Goal: Task Accomplishment & Management: Use online tool/utility

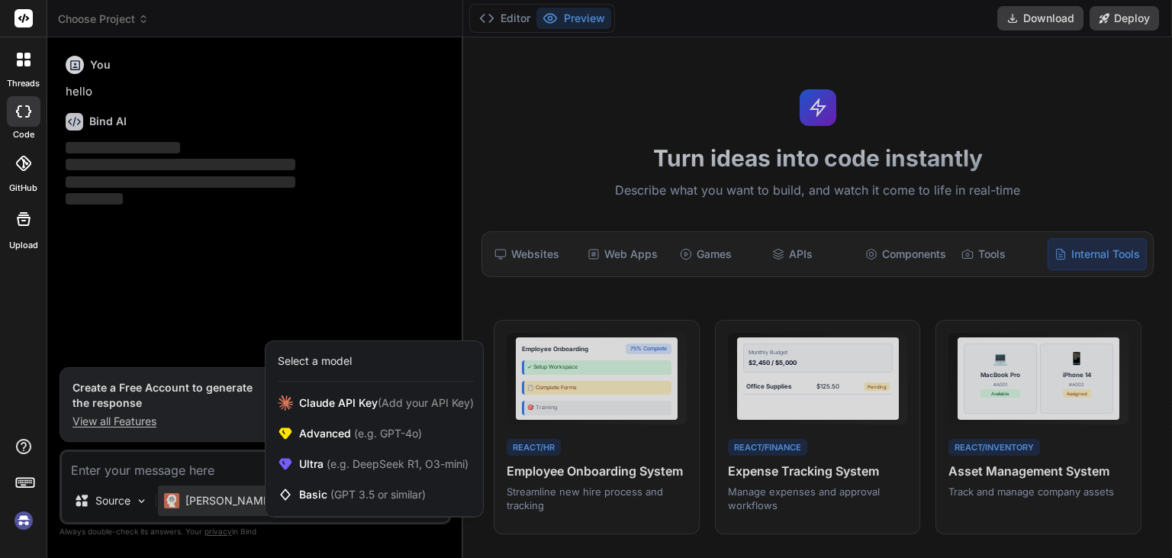
click at [178, 389] on div at bounding box center [586, 279] width 1172 height 558
type textarea "x"
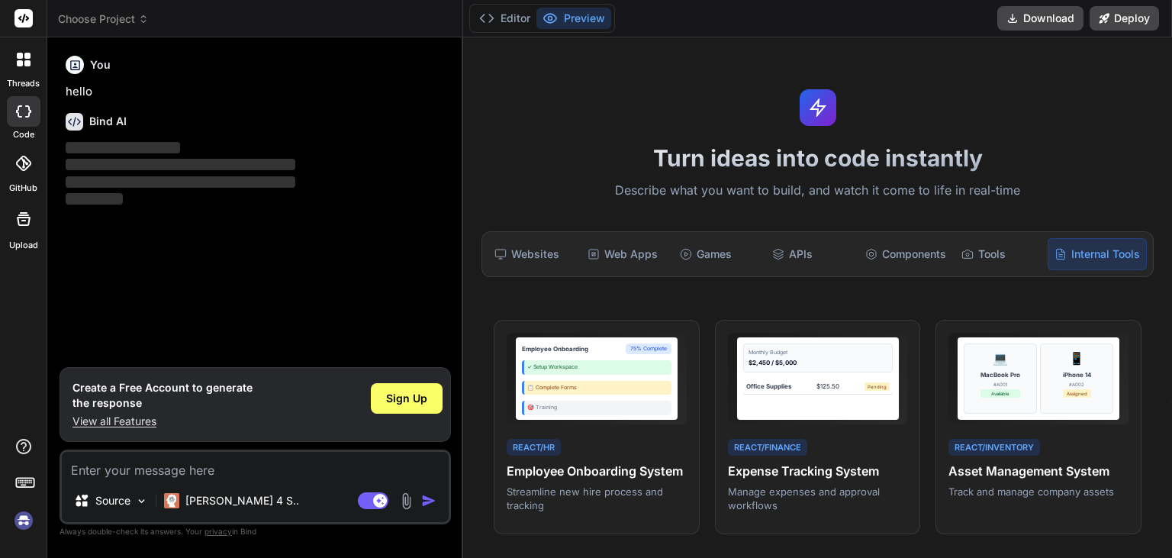
click at [182, 388] on h1 "Create a Free Account to generate the response" at bounding box center [162, 395] width 180 height 31
click at [141, 394] on h1 "Create a Free Account to generate the response" at bounding box center [162, 395] width 180 height 31
click at [402, 396] on span "Sign Up" at bounding box center [406, 398] width 41 height 15
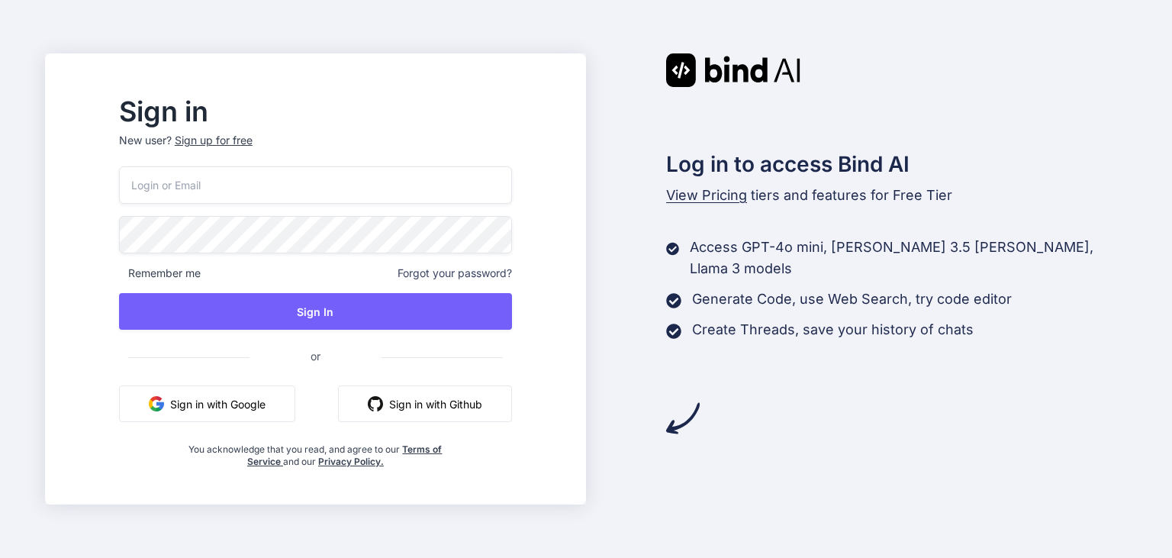
click at [199, 381] on div "Remember me Forgot your password? Sign In or Sign in with Google Sign in with G…" at bounding box center [315, 316] width 393 height 301
click at [223, 400] on button "Sign in with Google" at bounding box center [207, 403] width 176 height 37
